Goal: Task Accomplishment & Management: Manage account settings

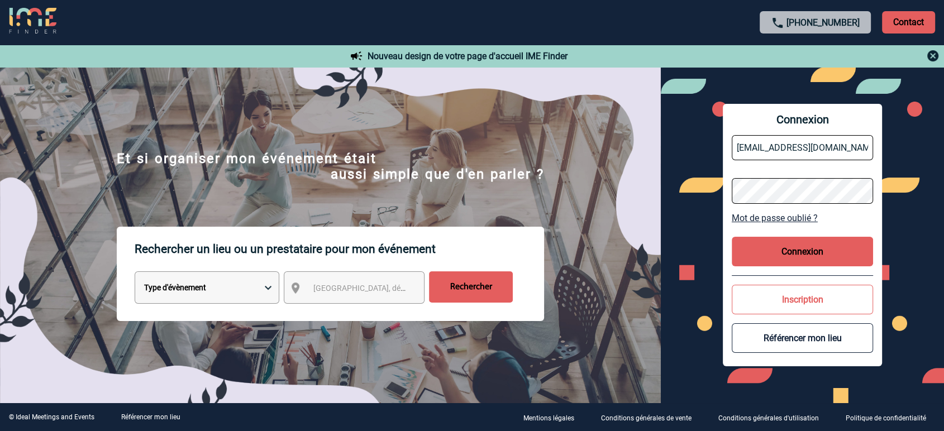
click at [767, 158] on input "[EMAIL_ADDRESS][DOMAIN_NAME]" at bounding box center [803, 147] width 142 height 25
type input "[EMAIL_ADDRESS][DOMAIN_NAME]"
click at [740, 254] on button "Connexion" at bounding box center [803, 252] width 142 height 30
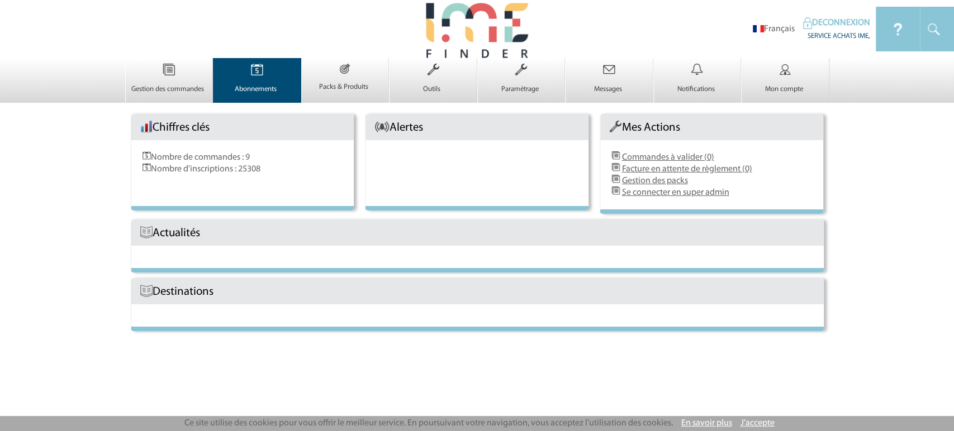
click at [260, 86] on p "Abonnements" at bounding box center [255, 89] width 84 height 9
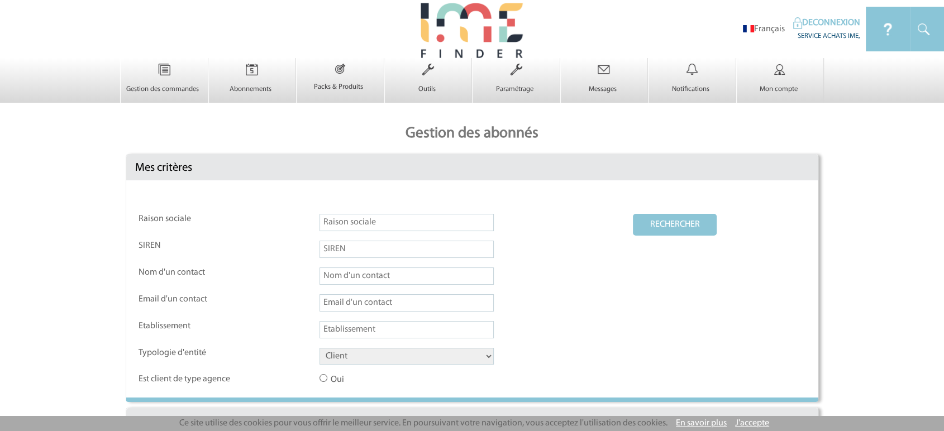
click at [354, 229] on input "text" at bounding box center [407, 222] width 174 height 17
type input "Nouveau monde"
click at [367, 359] on select "Client Fournisseur Agence Promoteur Genius Backoffice" at bounding box center [407, 356] width 174 height 17
select select "FOURNISSEUR"
click at [320, 349] on select "Client Fournisseur Agence Promoteur Genius Backoffice" at bounding box center [407, 356] width 174 height 17
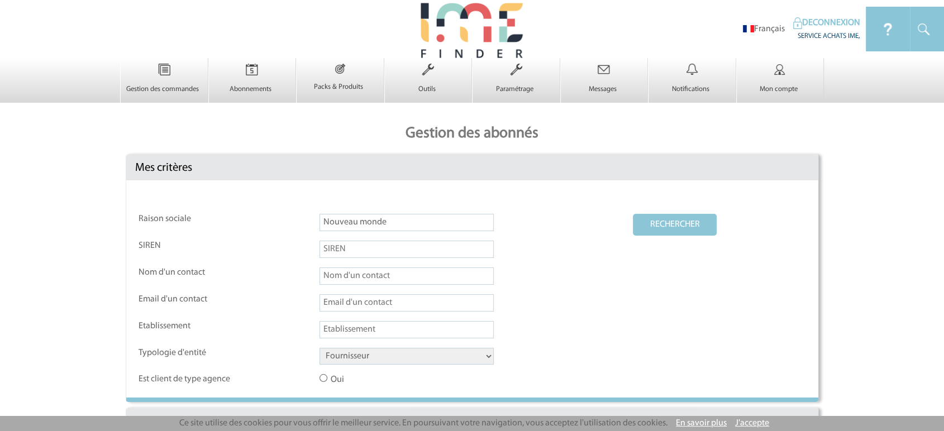
click at [656, 223] on button "RECHERCHER" at bounding box center [675, 225] width 84 height 22
click at [341, 220] on input "Nouveau monde" at bounding box center [407, 222] width 174 height 17
paste input "Le Grand Hôtel des Thermes Saint Malo"
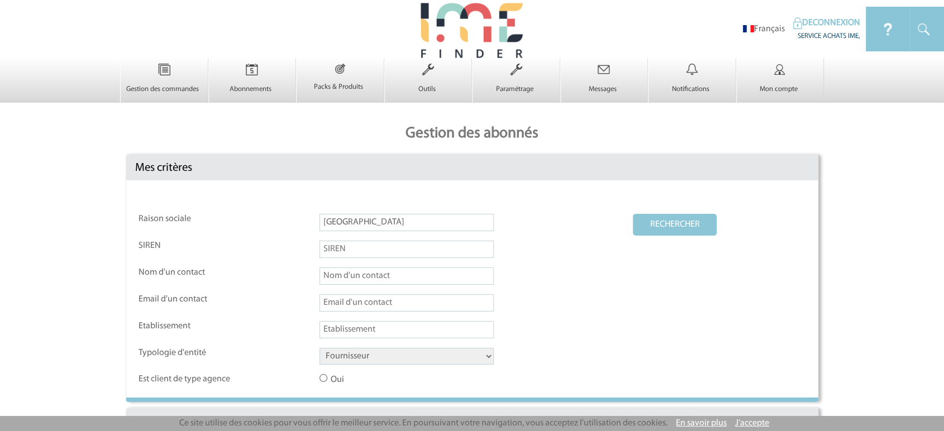
type input "Le Grand Hôtel des Thermes Saint Malo"
click at [686, 222] on button "RECHERCHER" at bounding box center [675, 225] width 84 height 22
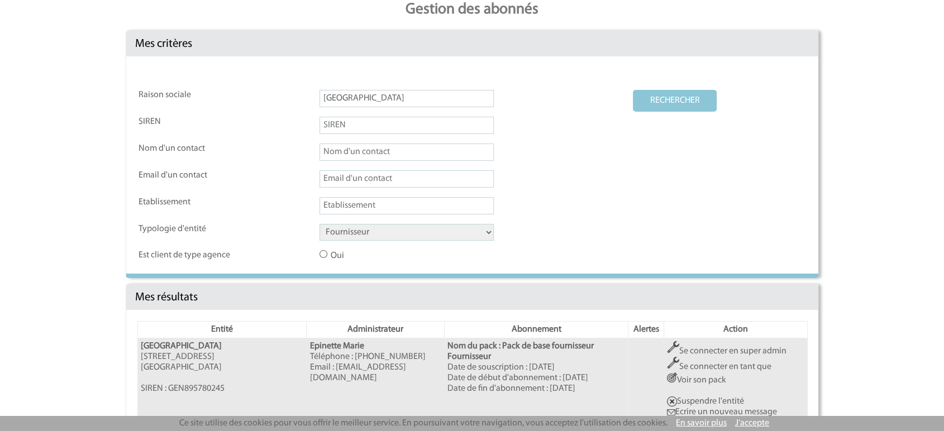
scroll to position [219, 0]
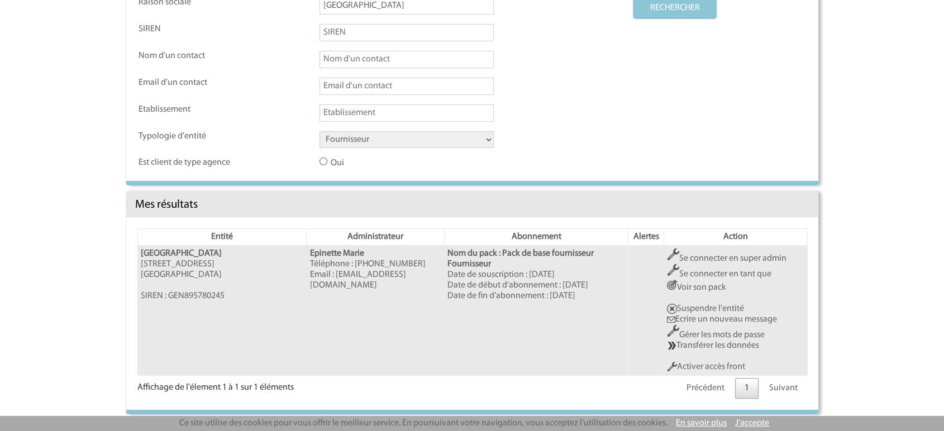
click at [708, 372] on link "Activer accès front" at bounding box center [706, 367] width 78 height 9
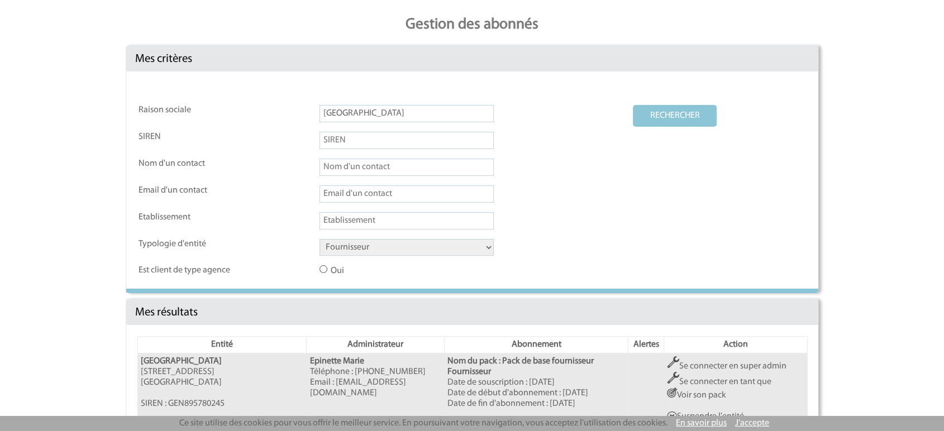
scroll to position [0, 0]
